Goal: Find specific page/section

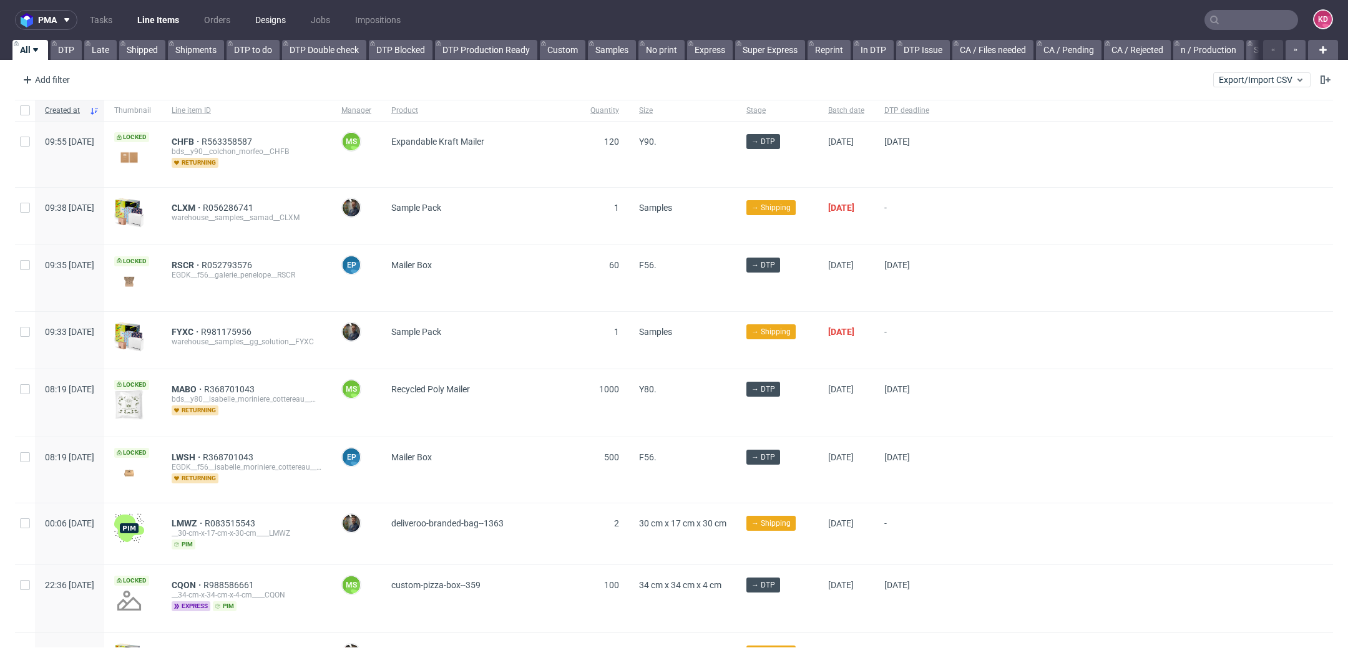
click at [270, 13] on link "Designs" at bounding box center [271, 20] width 46 height 20
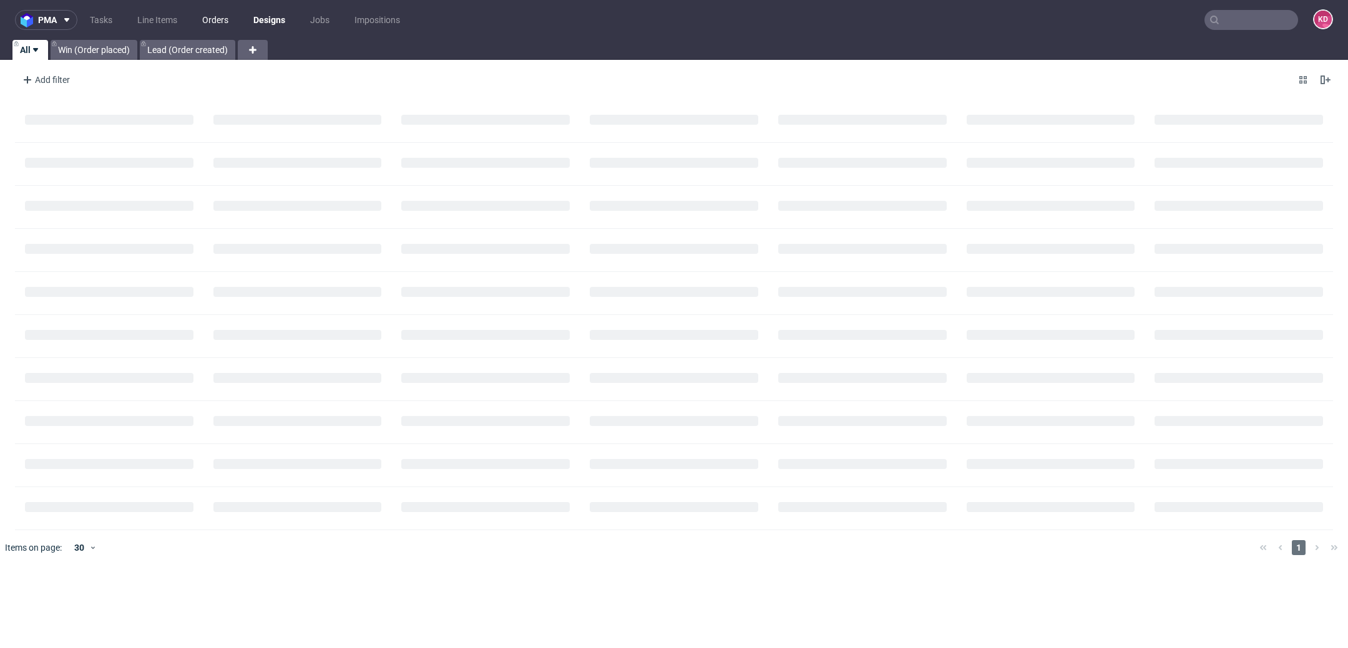
click at [212, 13] on link "Orders" at bounding box center [215, 20] width 41 height 20
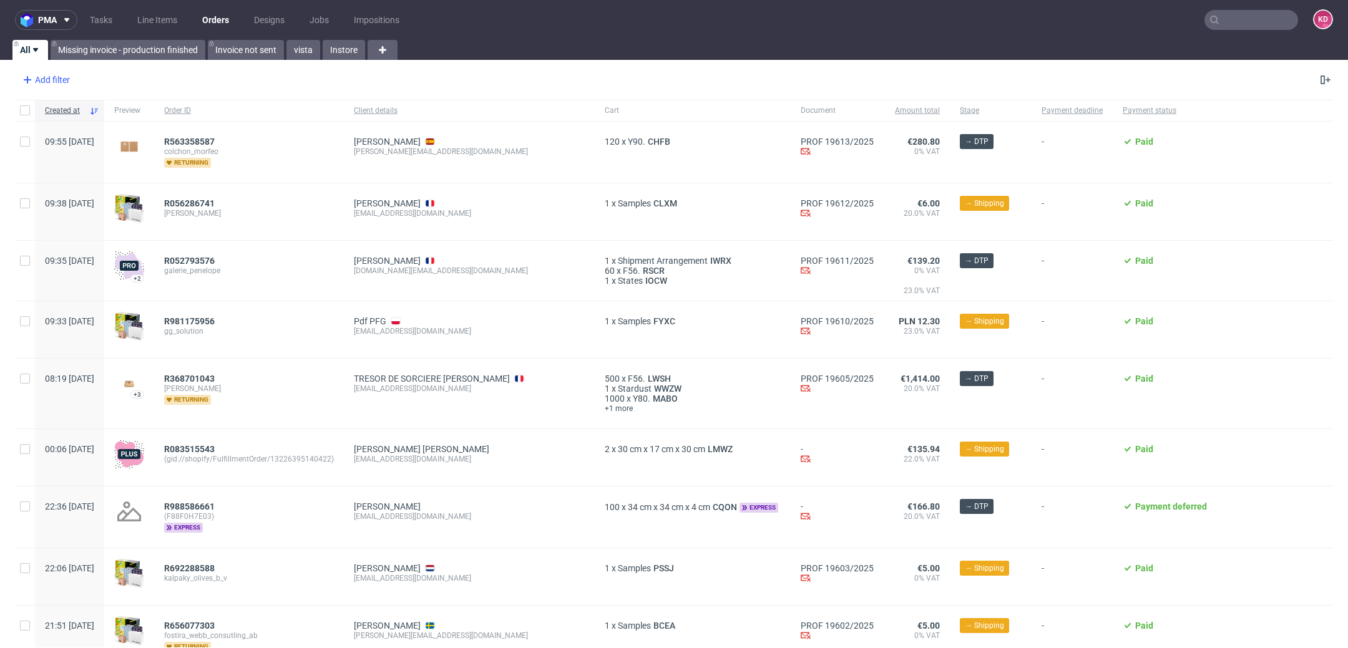
click at [57, 83] on div "Add filter" at bounding box center [44, 80] width 55 height 20
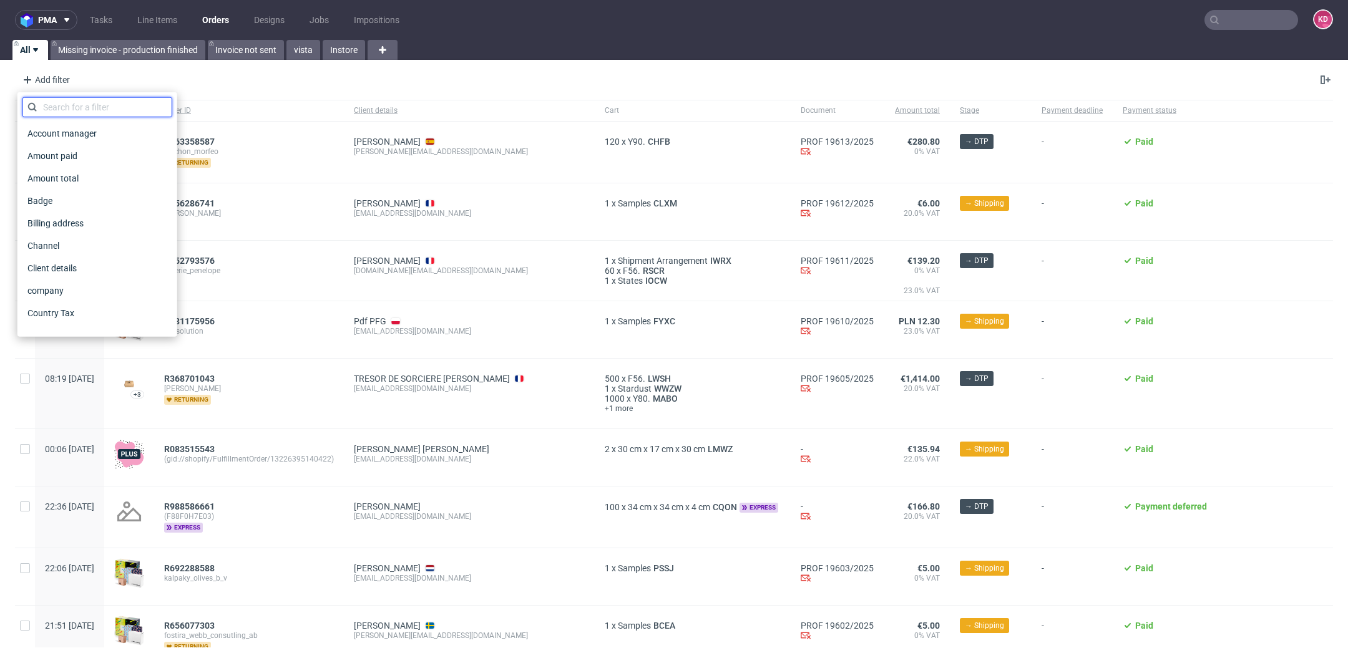
click at [88, 104] on input "text" at bounding box center [97, 107] width 150 height 20
click at [336, 52] on link "Instore" at bounding box center [344, 50] width 42 height 20
